Goal: Task Accomplishment & Management: Manage account settings

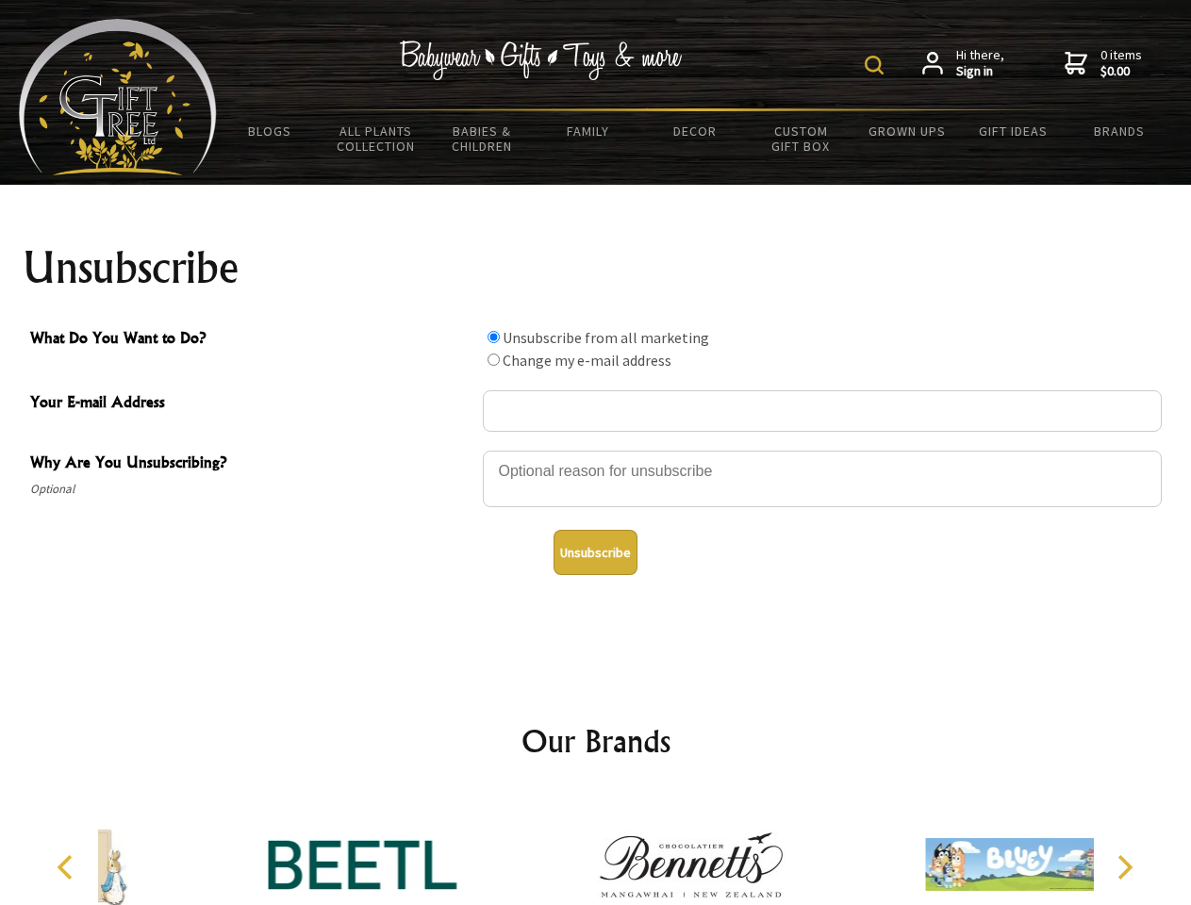
click at [877, 65] on img at bounding box center [874, 65] width 19 height 19
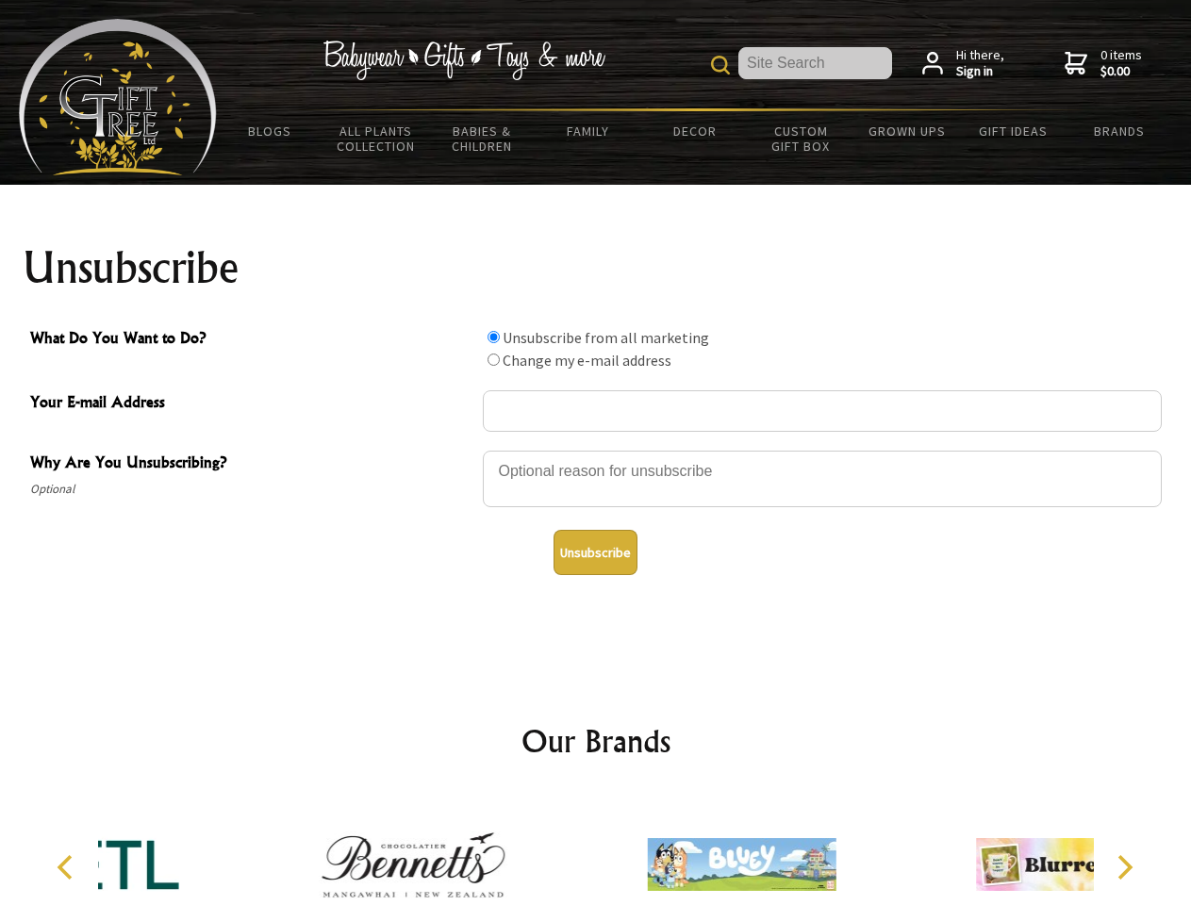
click at [596, 450] on div at bounding box center [822, 482] width 679 height 66
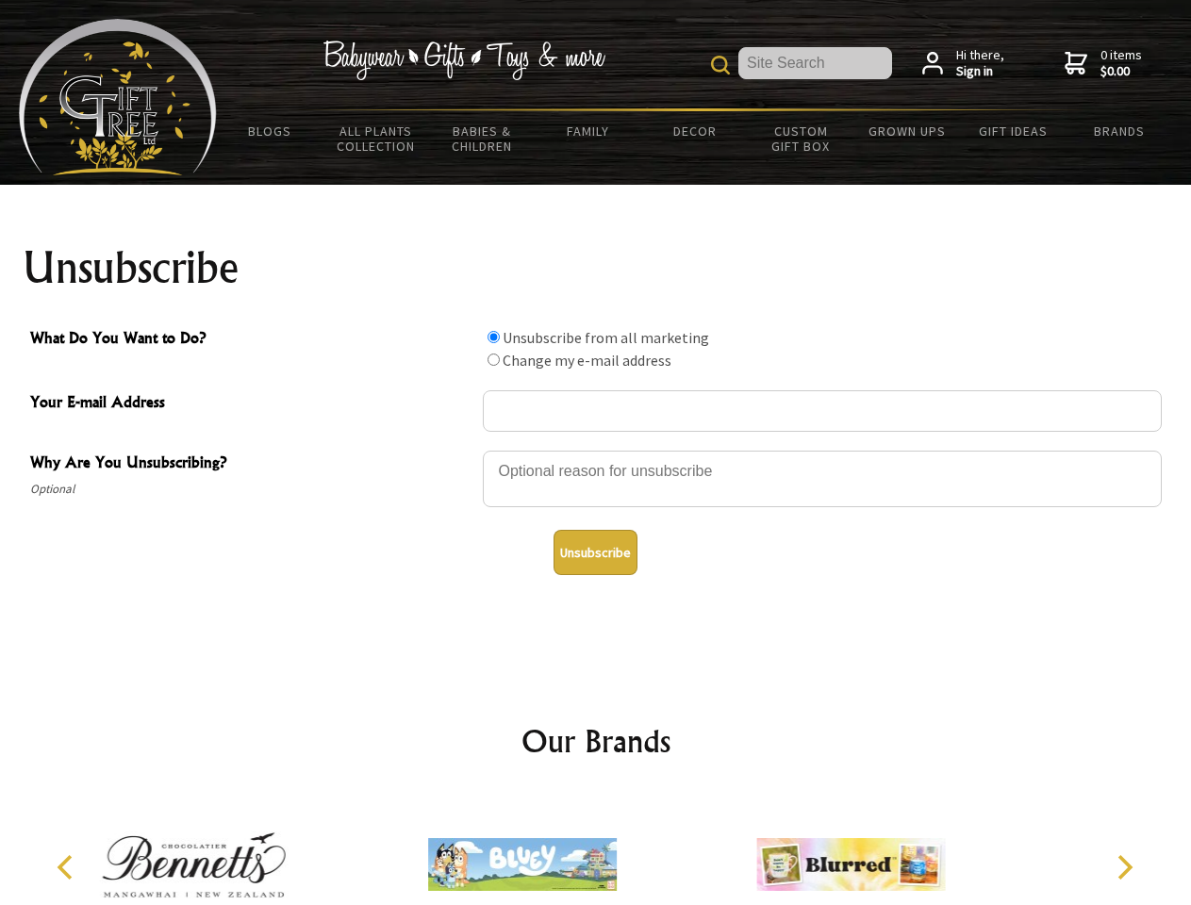
click at [493, 337] on input "What Do You Want to Do?" at bounding box center [494, 337] width 12 height 12
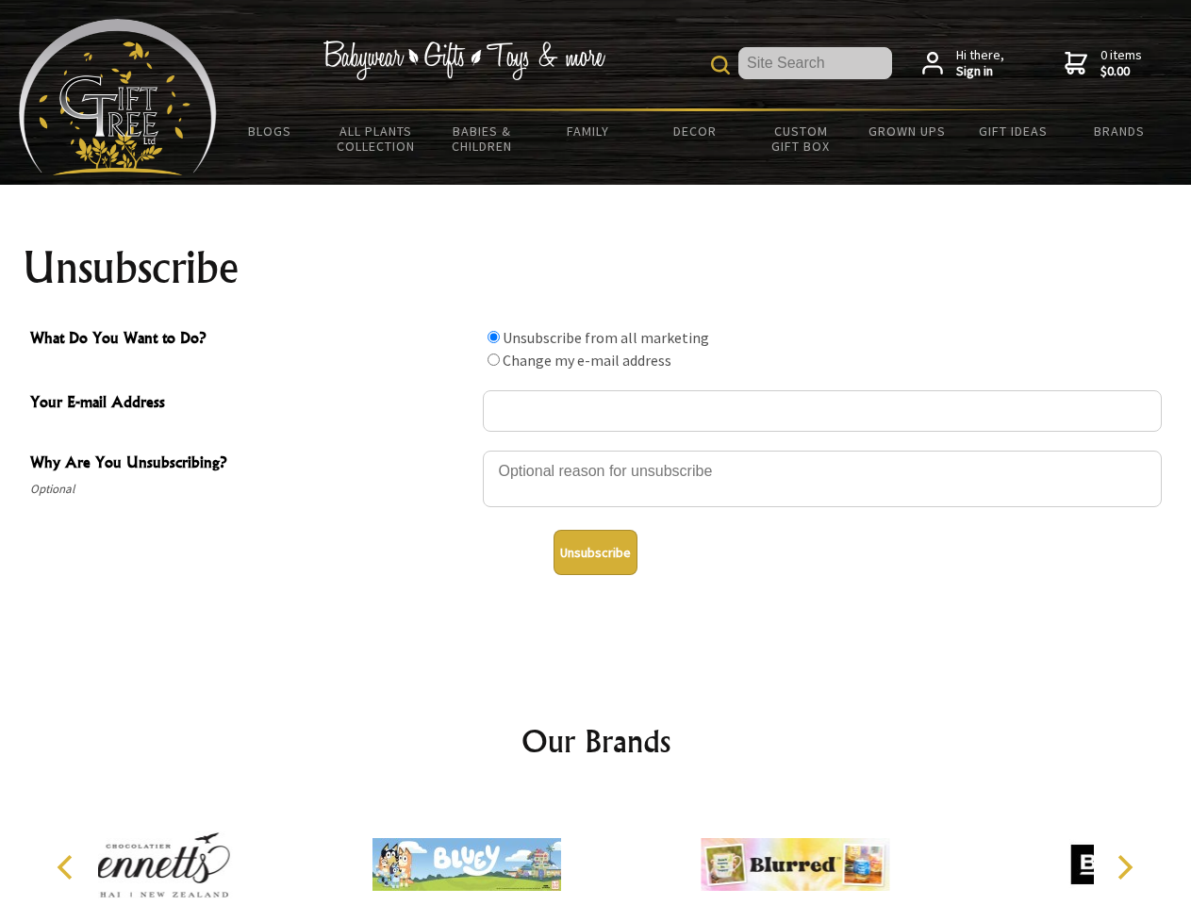
click at [493, 359] on input "What Do You Want to Do?" at bounding box center [494, 360] width 12 height 12
radio input "true"
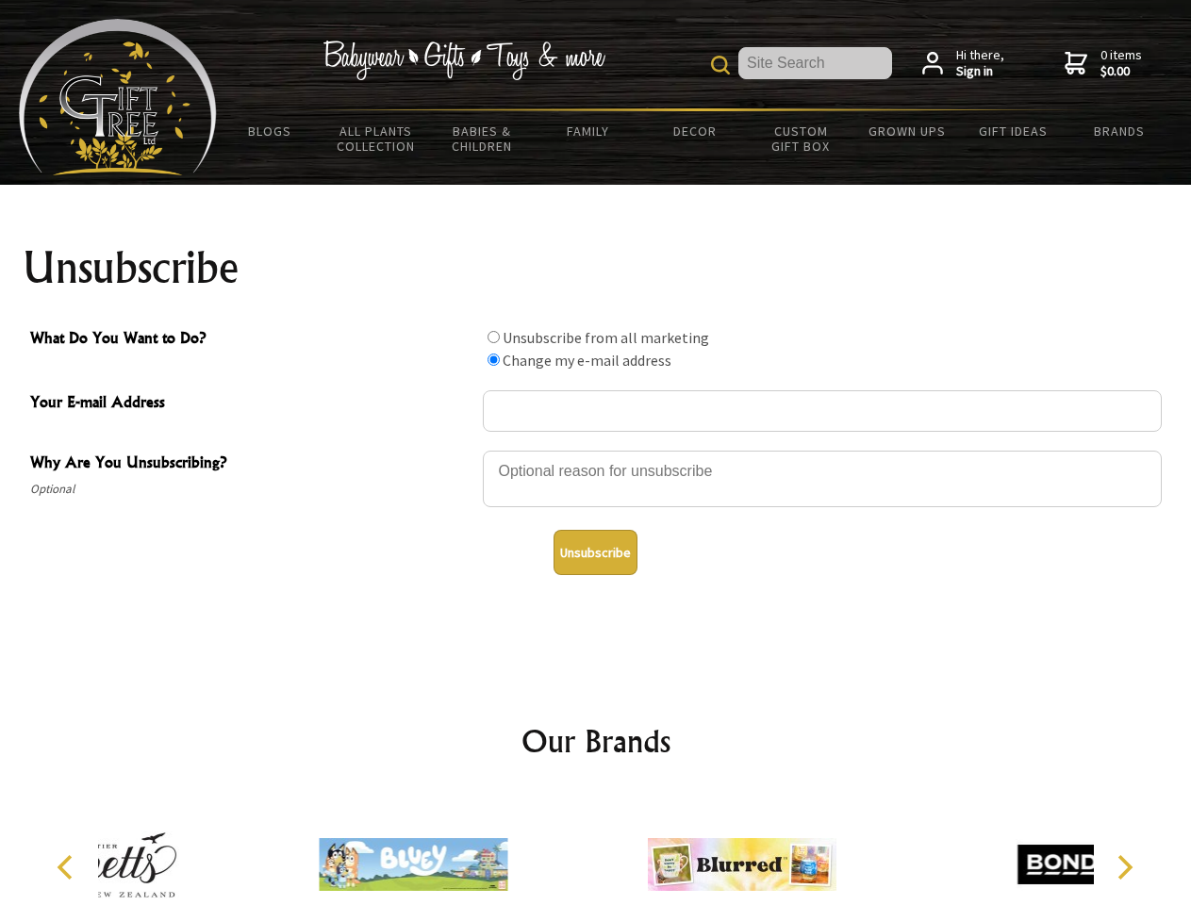
click at [595, 553] on button "Unsubscribe" at bounding box center [596, 552] width 84 height 45
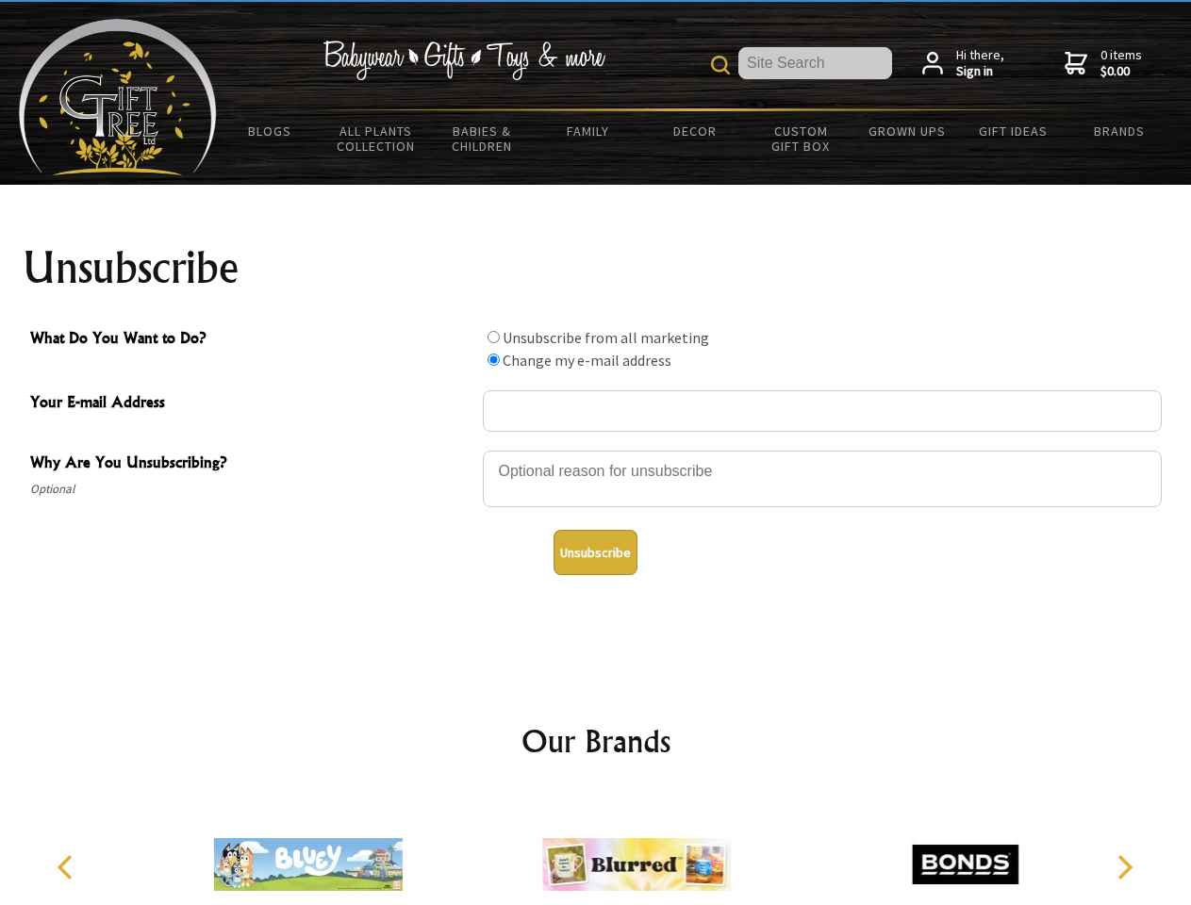
click at [596, 850] on img at bounding box center [636, 864] width 189 height 141
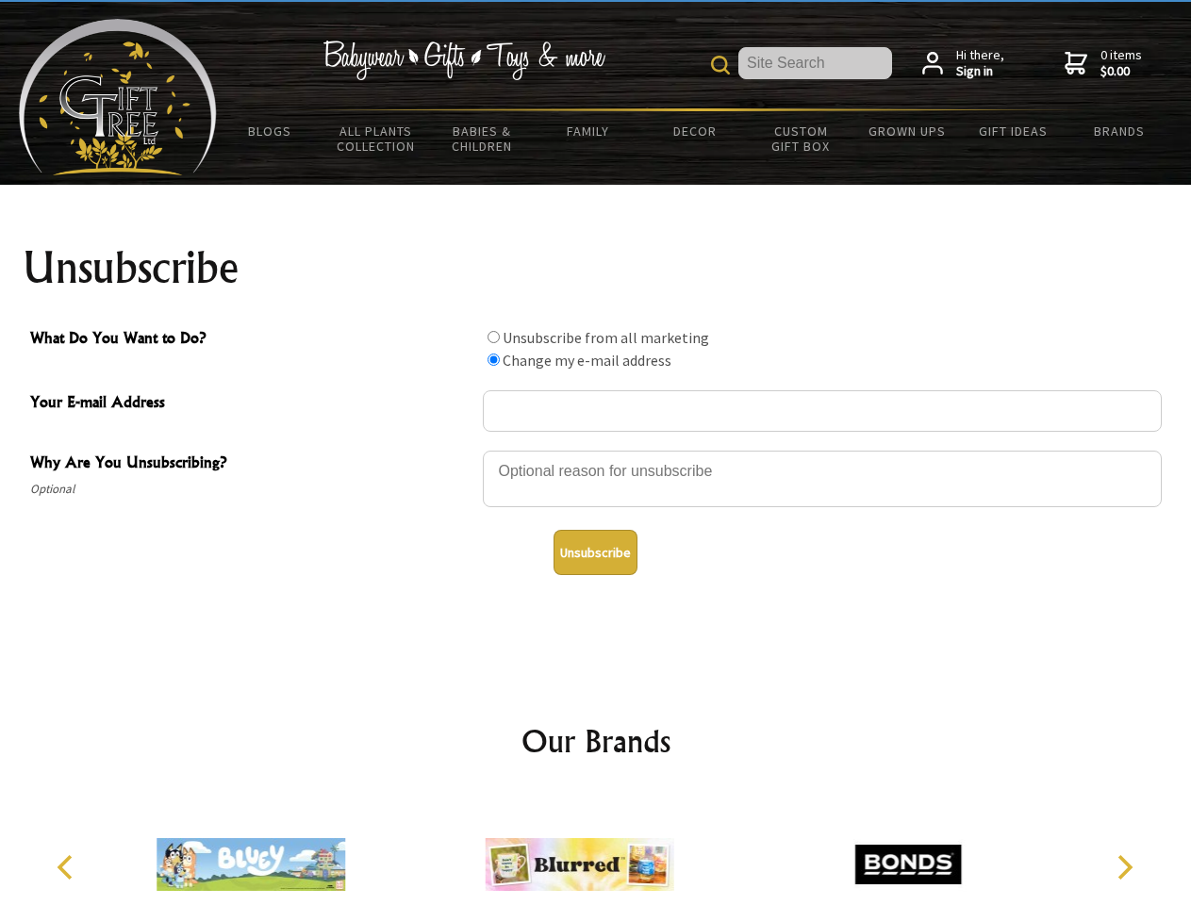
click at [68, 868] on icon "Previous" at bounding box center [67, 867] width 25 height 25
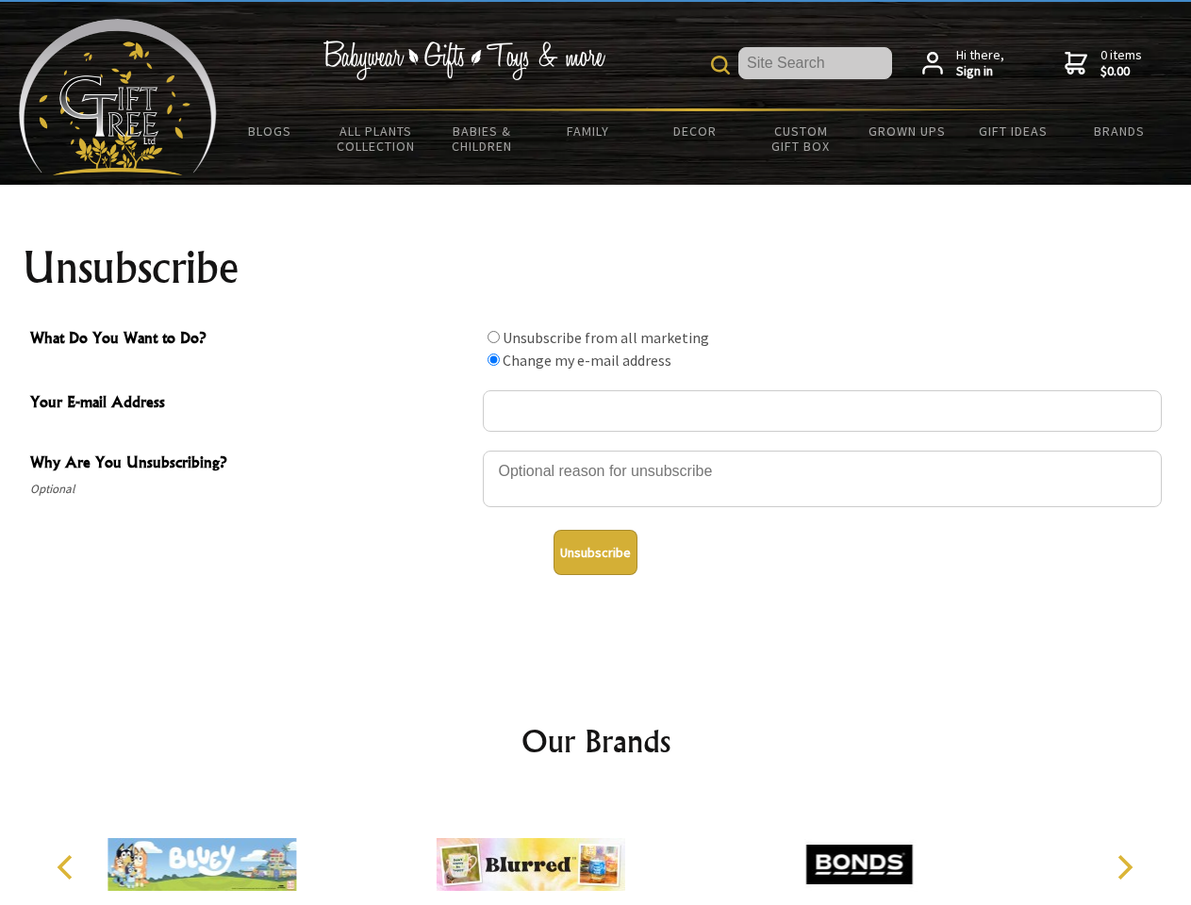
click at [1124, 868] on icon "Next" at bounding box center [1123, 867] width 25 height 25
